Goal: Information Seeking & Learning: Find specific fact

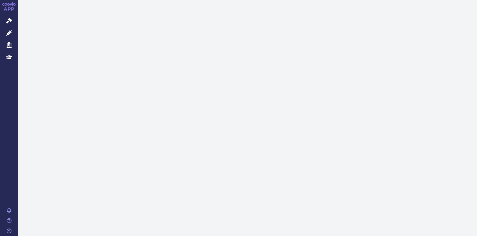
click at [10, 33] on icon at bounding box center [9, 33] width 6 height 6
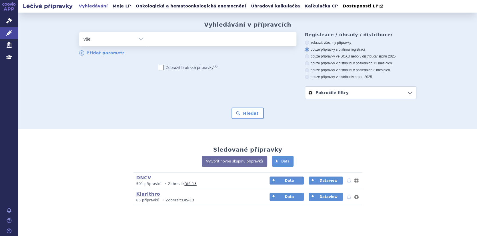
click at [166, 40] on ul at bounding box center [222, 38] width 148 height 12
click at [148, 40] on select at bounding box center [148, 39] width 0 height 14
paste input "L01XA03"
type input "L01XA03"
select select "L01XA03"
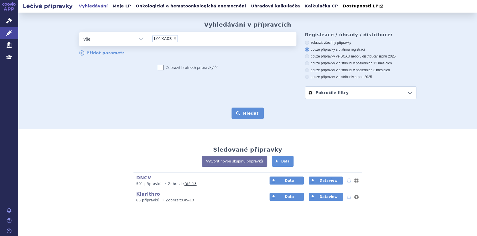
click at [248, 115] on button "Hledat" at bounding box center [248, 113] width 32 height 11
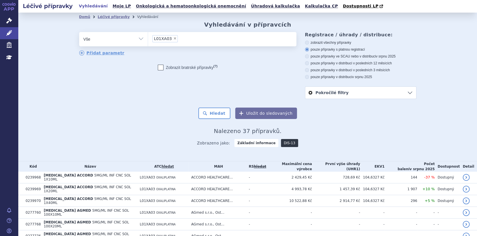
click at [282, 146] on link "DIS-13" at bounding box center [289, 143] width 17 height 8
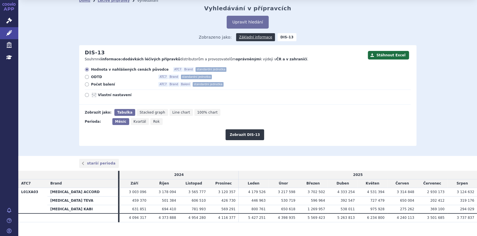
scroll to position [25, 0]
